Goal: Transaction & Acquisition: Purchase product/service

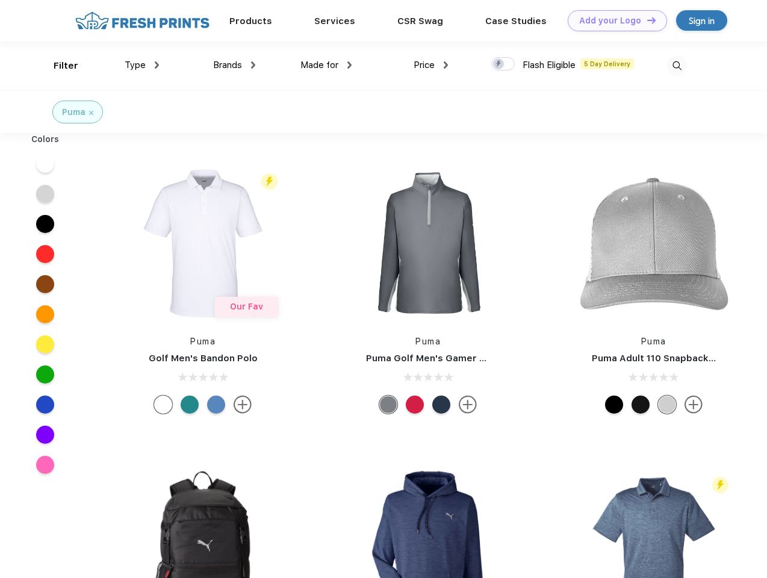
click at [613, 20] on link "Add your Logo Design Tool" at bounding box center [617, 20] width 99 height 21
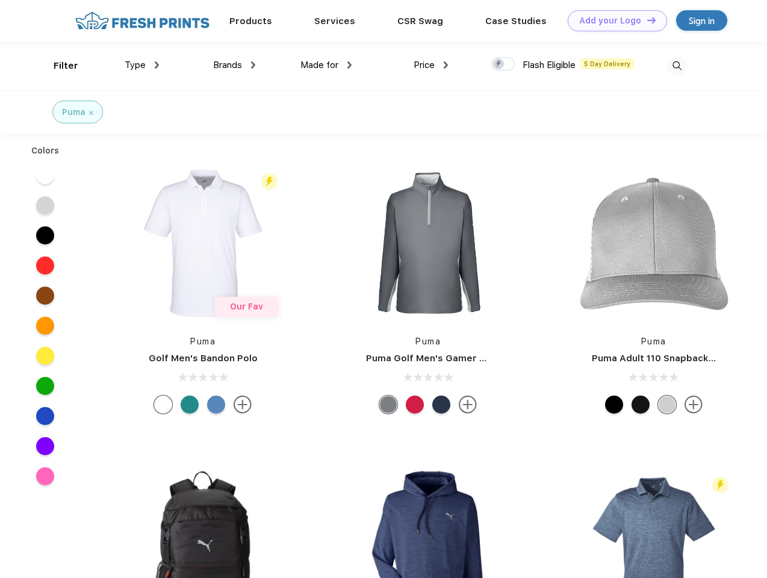
click at [0, 0] on div "Design Tool" at bounding box center [0, 0] width 0 height 0
click at [646, 20] on link "Add your Logo Design Tool" at bounding box center [617, 20] width 99 height 21
click at [58, 66] on div "Filter" at bounding box center [66, 66] width 25 height 14
click at [142, 65] on span "Type" at bounding box center [135, 65] width 21 height 11
click at [234, 65] on span "Brands" at bounding box center [227, 65] width 29 height 11
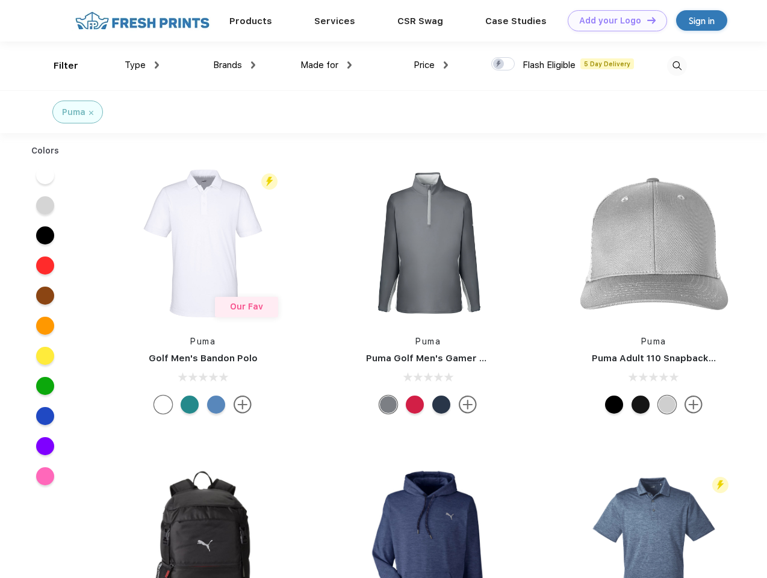
click at [326, 65] on span "Made for" at bounding box center [320, 65] width 38 height 11
click at [431, 65] on span "Price" at bounding box center [424, 65] width 21 height 11
click at [503, 64] on div at bounding box center [502, 63] width 23 height 13
click at [499, 64] on input "checkbox" at bounding box center [495, 61] width 8 height 8
click at [677, 66] on img at bounding box center [677, 66] width 20 height 20
